Goal: Information Seeking & Learning: Compare options

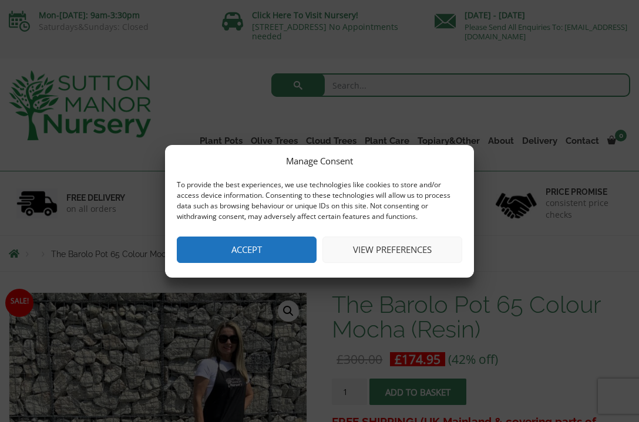
click at [245, 245] on button "Accept" at bounding box center [247, 250] width 140 height 26
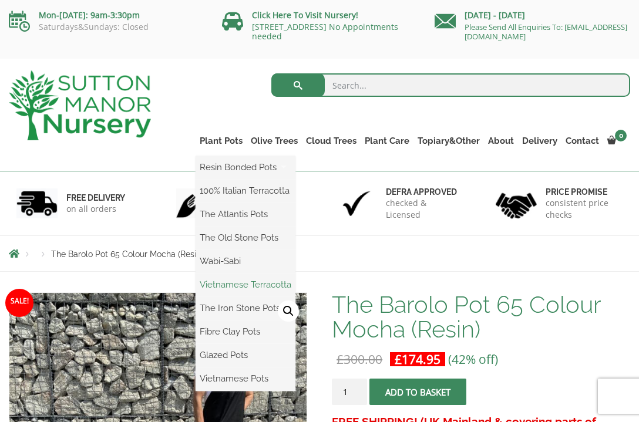
click at [212, 283] on link "Vietnamese Terracotta" at bounding box center [245, 285] width 100 height 18
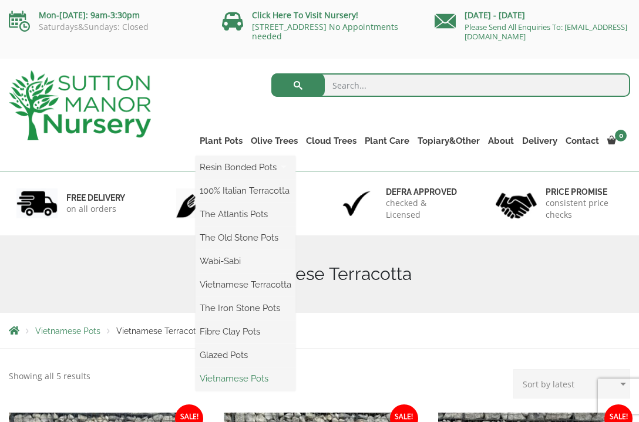
click at [223, 379] on link "Vietnamese Pots" at bounding box center [245, 379] width 100 height 18
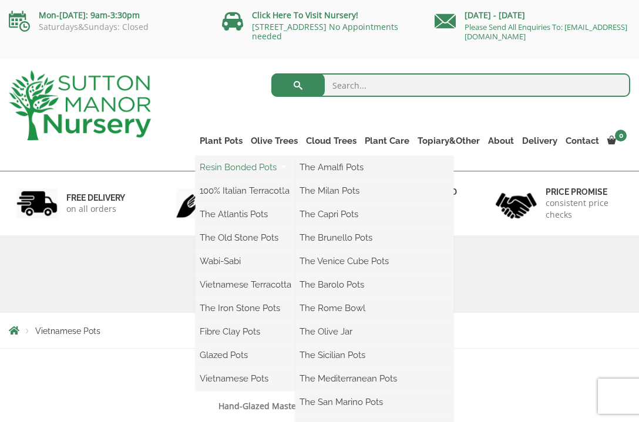
click at [228, 167] on link "Resin Bonded Pots" at bounding box center [245, 167] width 100 height 18
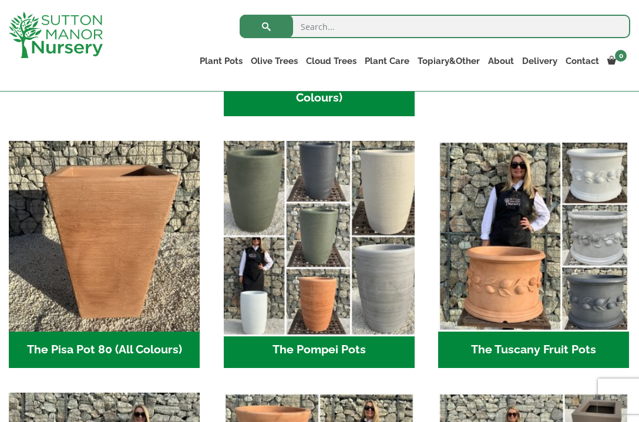
scroll to position [801, 0]
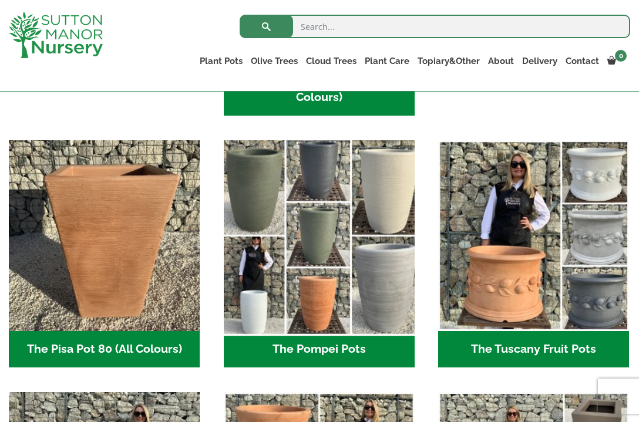
click at [284, 190] on img "Visit product category The Pompei Pots" at bounding box center [318, 236] width 201 height 201
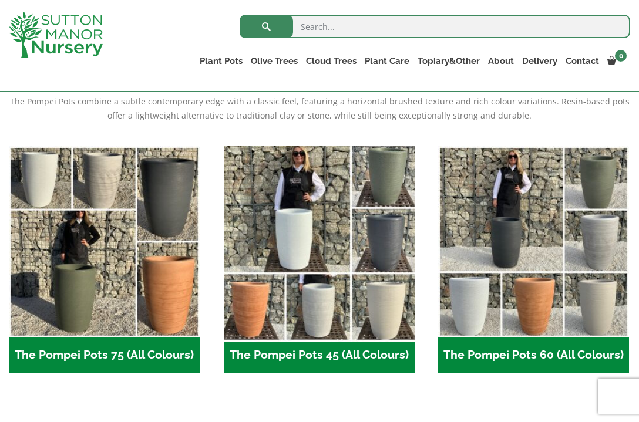
scroll to position [258, 0]
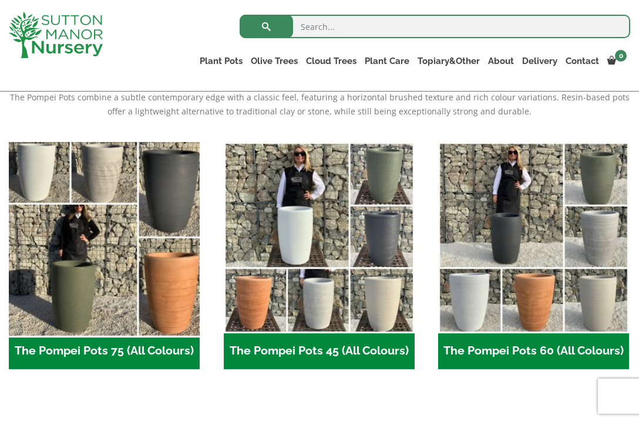
click at [85, 240] on img "Visit product category The Pompei Pots 75 (All Colours)" at bounding box center [104, 237] width 201 height 201
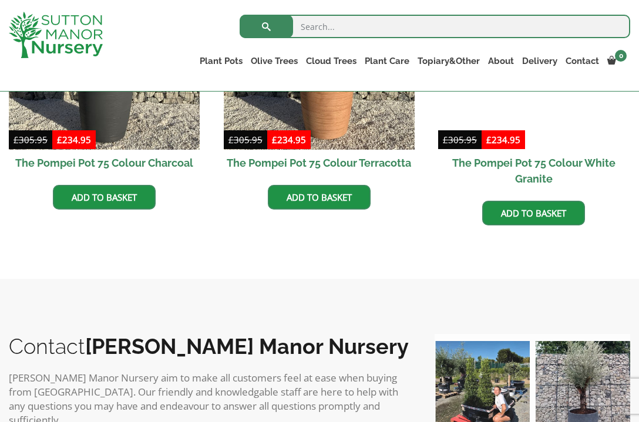
scroll to position [712, 0]
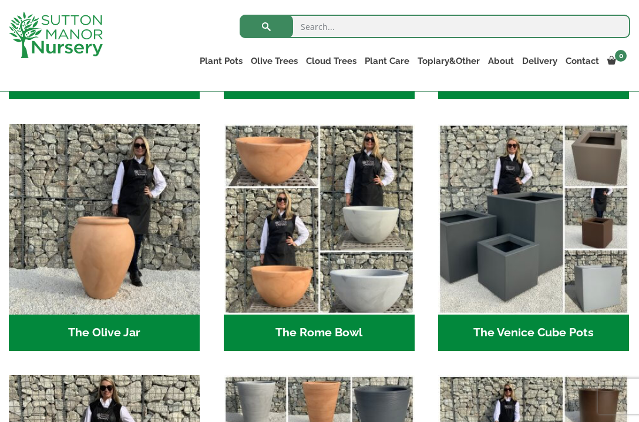
scroll to position [1072, 0]
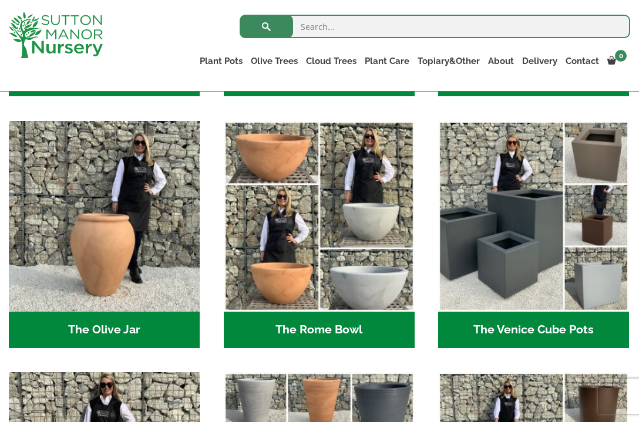
click at [102, 331] on h2 "The Olive Jar (3)" at bounding box center [104, 330] width 191 height 36
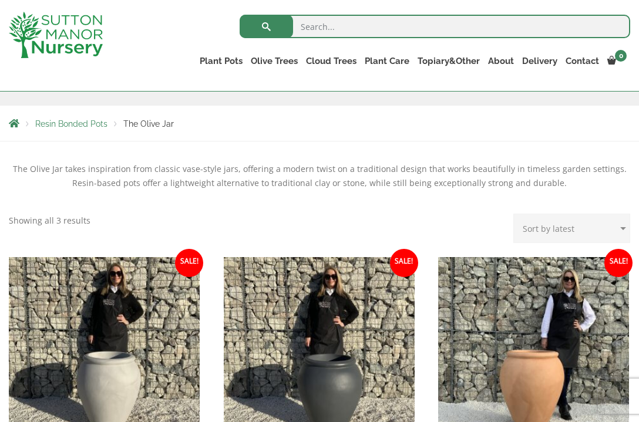
scroll to position [185, 0]
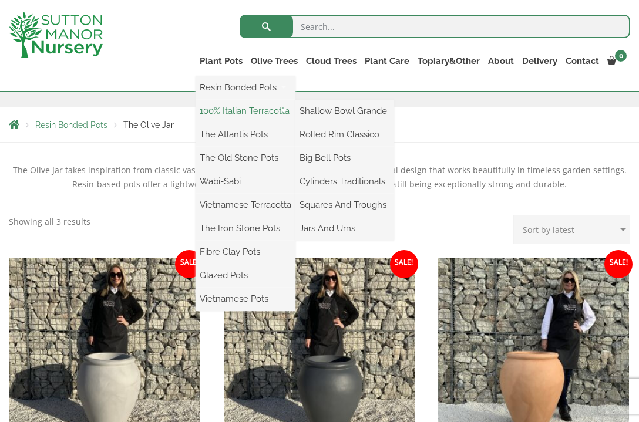
click at [232, 110] on link "100% Italian Terracotta" at bounding box center [245, 111] width 100 height 18
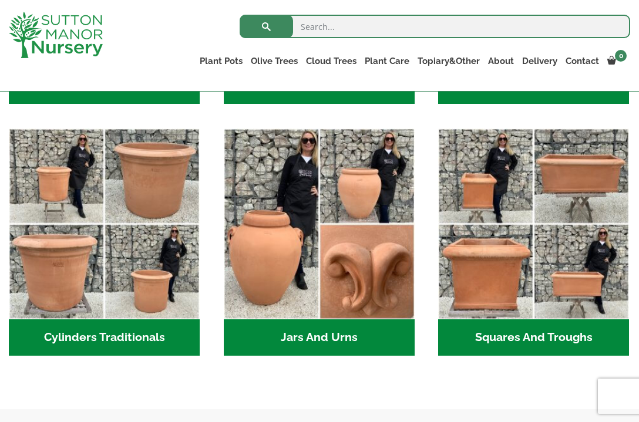
scroll to position [590, 0]
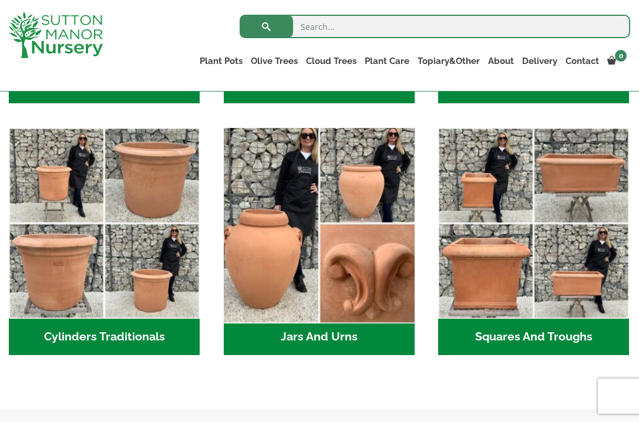
click at [258, 211] on img "Visit product category Jars And Urns" at bounding box center [318, 223] width 201 height 201
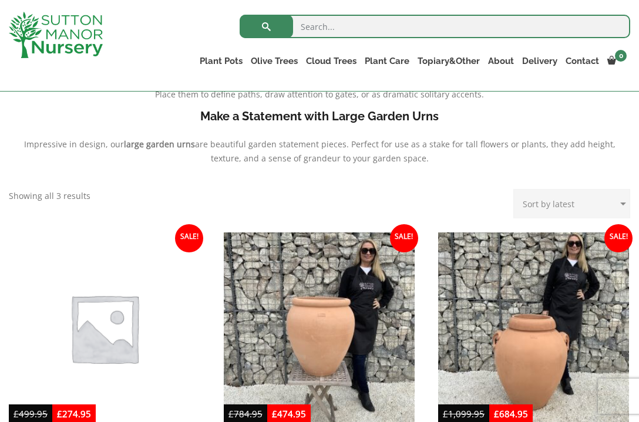
scroll to position [389, 0]
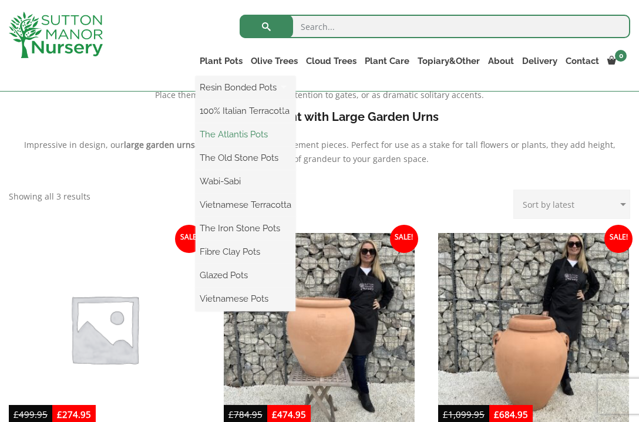
click at [240, 135] on link "The Atlantis Pots" at bounding box center [245, 135] width 100 height 18
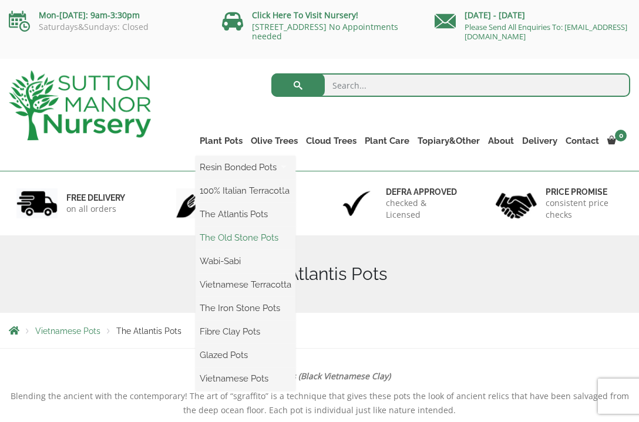
click at [222, 235] on link "The Old Stone Pots" at bounding box center [245, 238] width 100 height 18
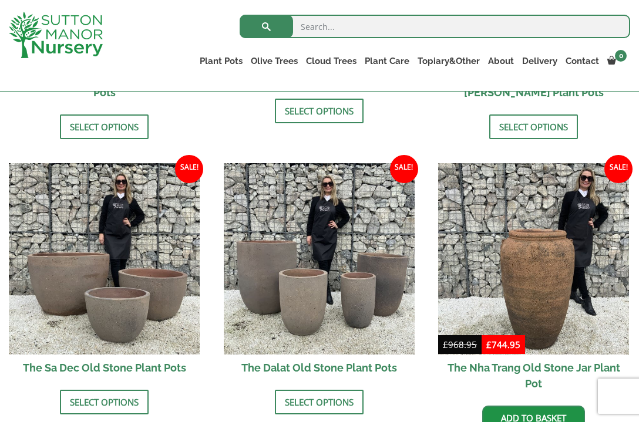
scroll to position [589, 0]
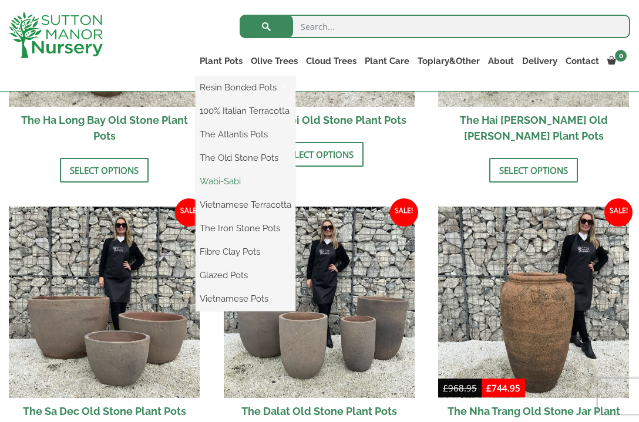
click at [222, 187] on link "Wabi-Sabi" at bounding box center [245, 182] width 100 height 18
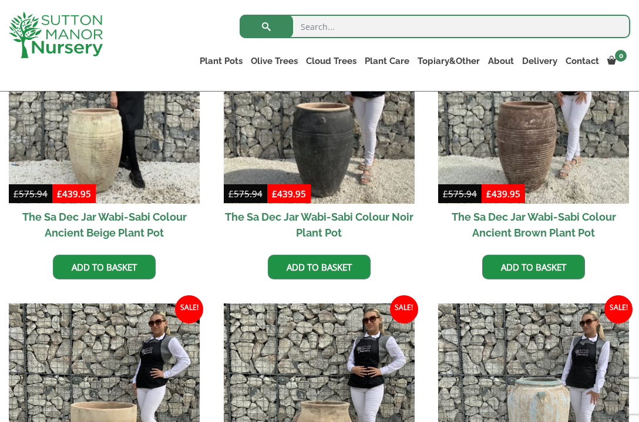
scroll to position [376, 0]
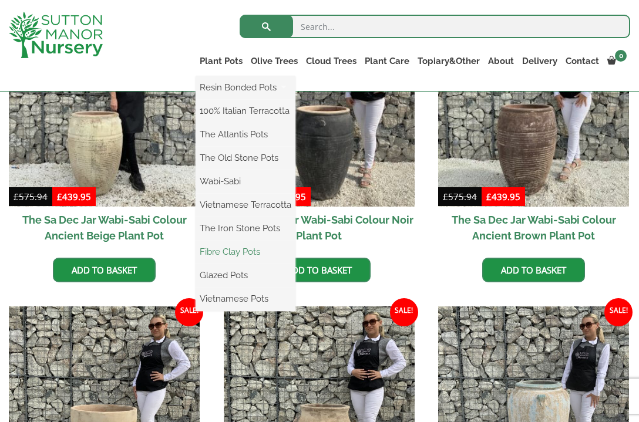
click at [217, 255] on link "Fibre Clay Pots" at bounding box center [245, 252] width 100 height 18
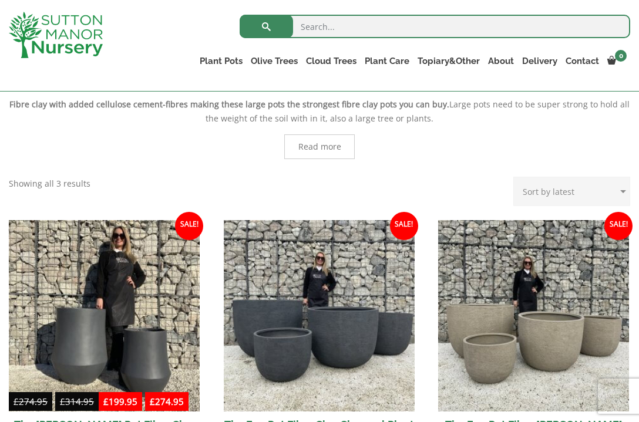
scroll to position [241, 0]
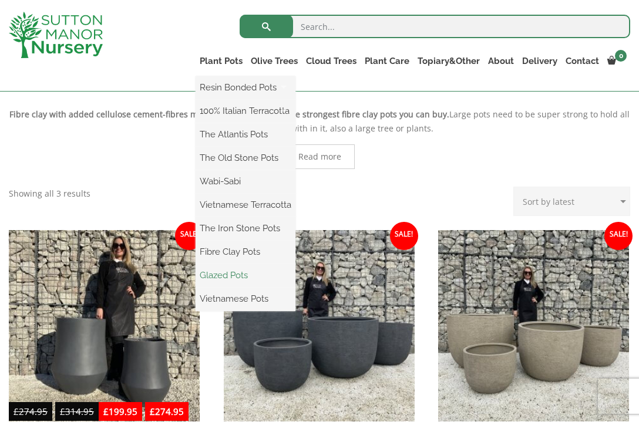
click at [220, 279] on link "Glazed Pots" at bounding box center [245, 275] width 100 height 18
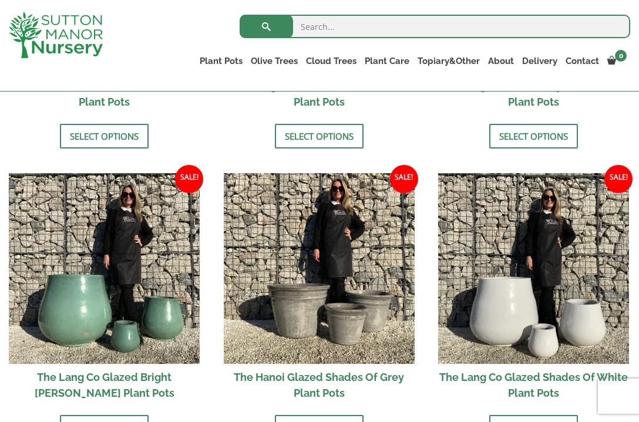
scroll to position [1092, 0]
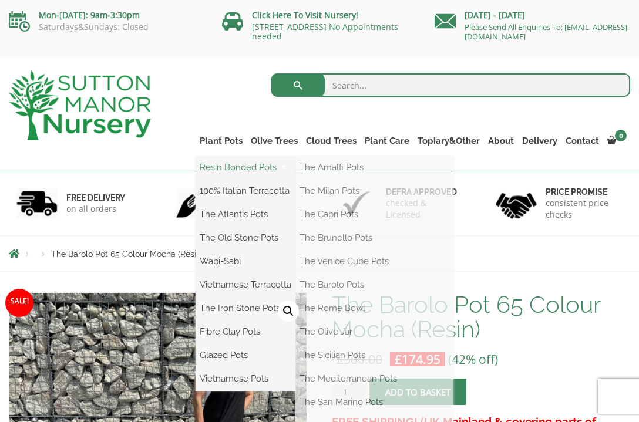
click at [227, 173] on link "Resin Bonded Pots" at bounding box center [245, 167] width 100 height 18
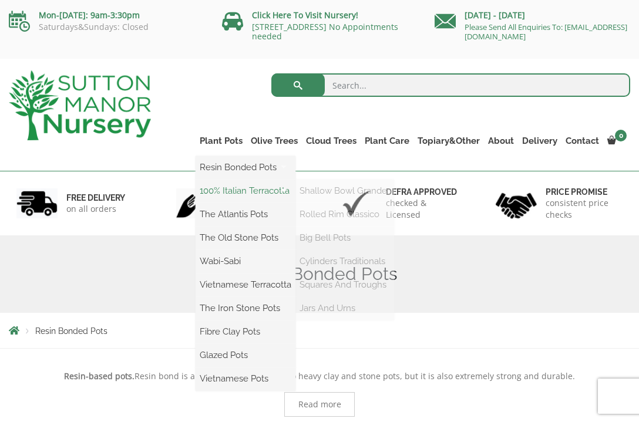
click at [242, 193] on link "100% Italian Terracotta" at bounding box center [245, 191] width 100 height 18
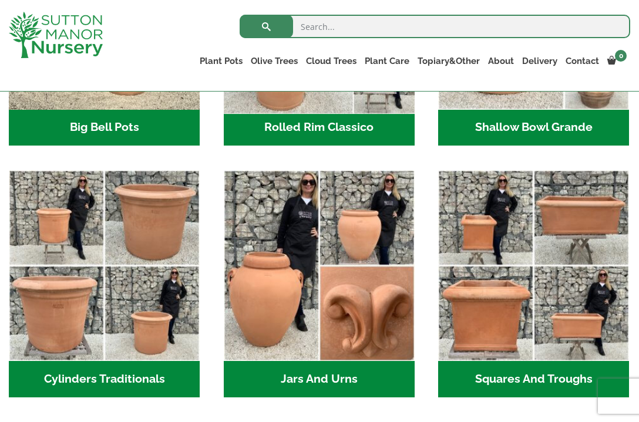
scroll to position [573, 0]
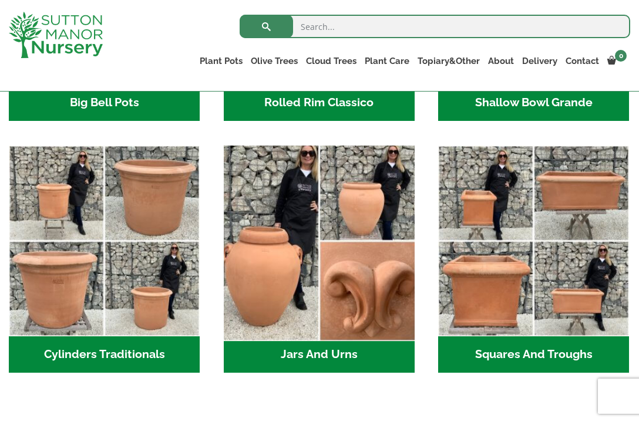
click at [296, 274] on img "Visit product category Jars And Urns" at bounding box center [318, 241] width 201 height 201
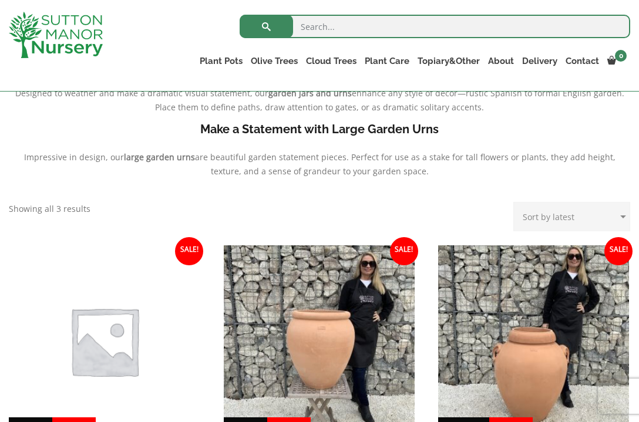
scroll to position [527, 0]
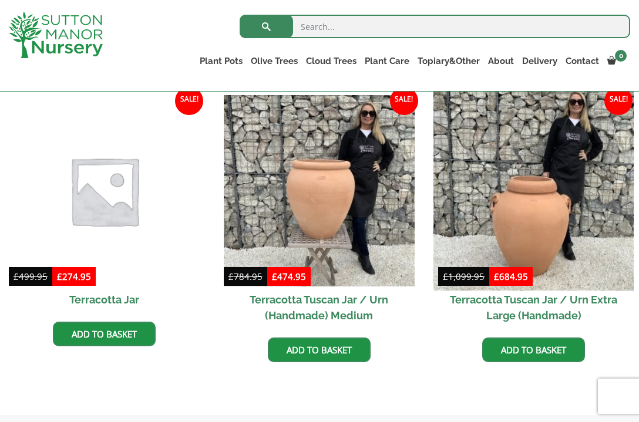
click at [463, 220] on img at bounding box center [533, 190] width 201 height 201
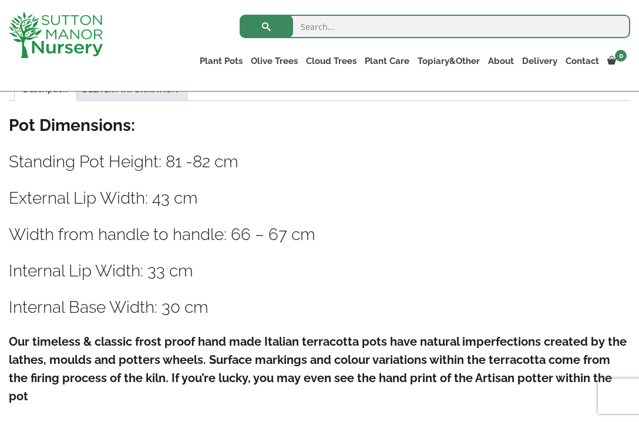
scroll to position [609, 0]
